Goal: Navigation & Orientation: Find specific page/section

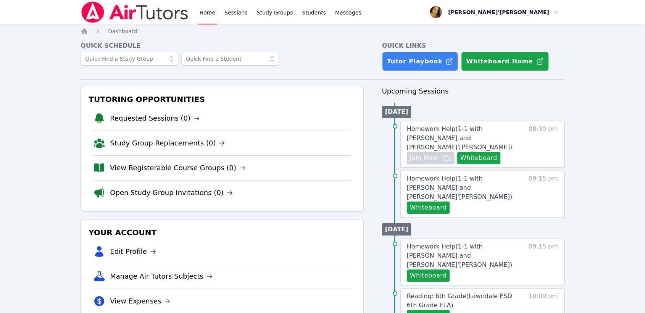
click at [345, 312] on li "View Expenses" at bounding box center [222, 301] width 258 height 25
